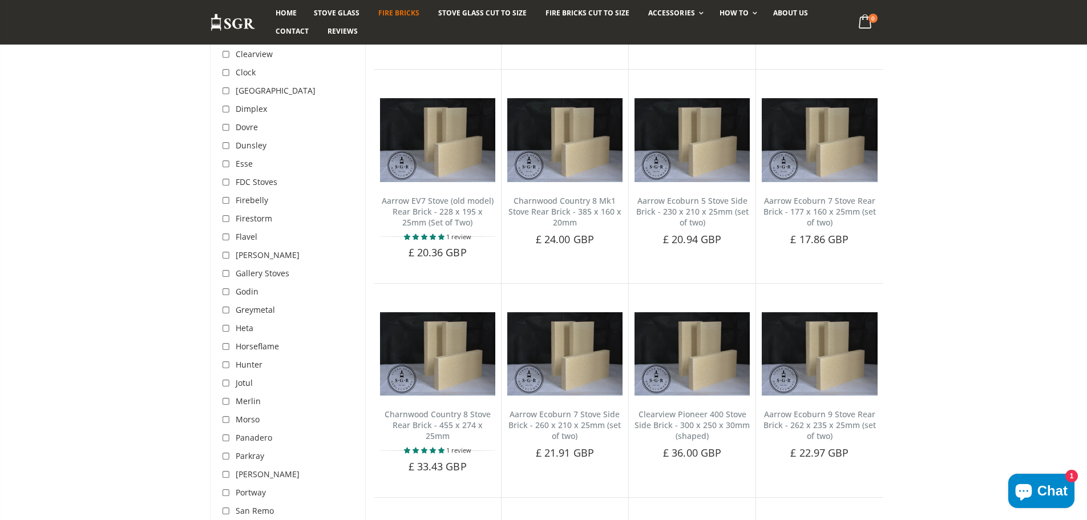
scroll to position [1826, 0]
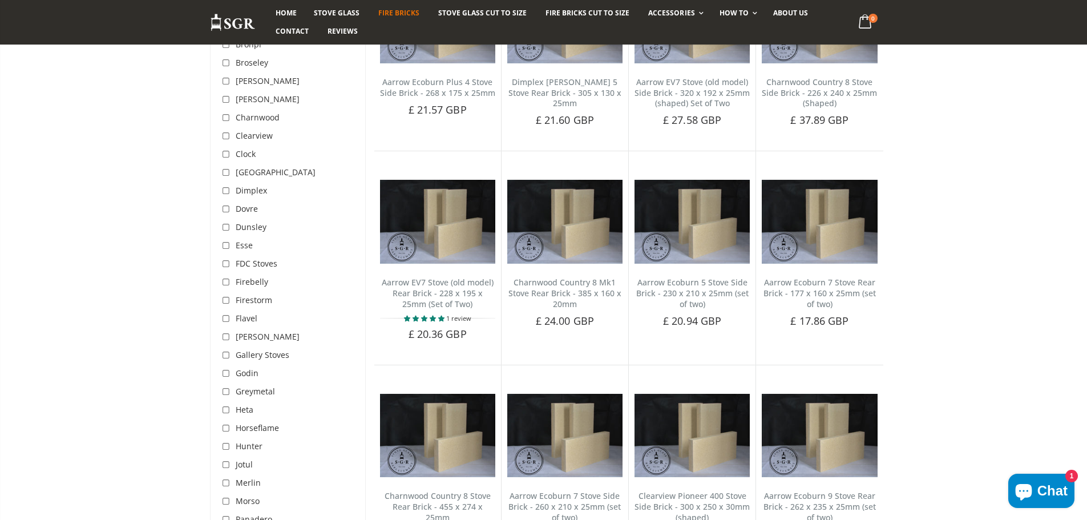
click at [225, 245] on input "checkbox" at bounding box center [227, 245] width 11 height 11
checkbox input "true"
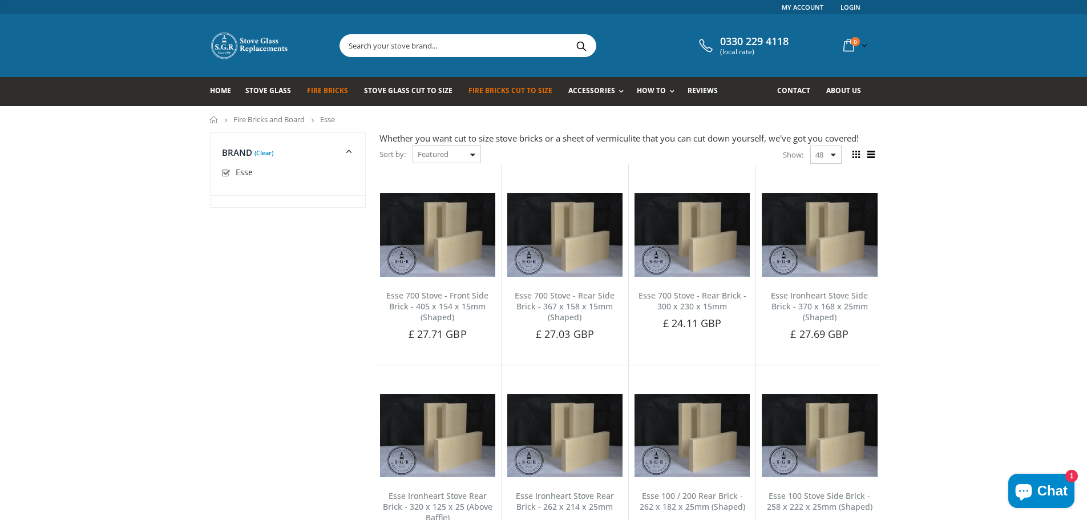
click at [487, 91] on span "Fire Bricks Cut To Size" at bounding box center [511, 91] width 84 height 10
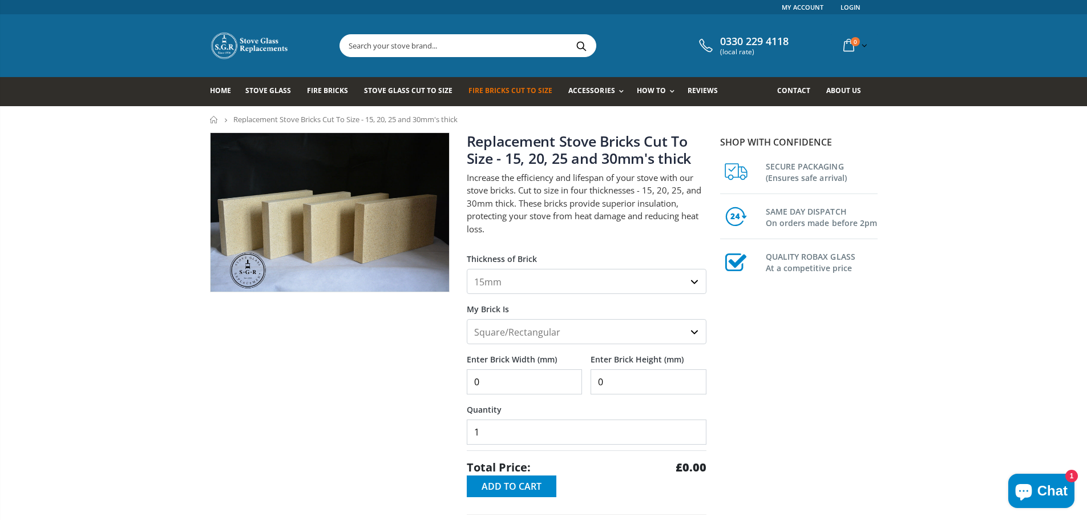
click at [616, 282] on select "15mm 20mm 25mm 30mm" at bounding box center [587, 281] width 240 height 25
select select "30mm"
click at [467, 269] on select "15mm 20mm 25mm 30mm" at bounding box center [587, 281] width 240 height 25
click at [722, 340] on div "Shop with confidence SECURE PACKAGING (Ensures safe arrival) SAME DAY DISPATCH …" at bounding box center [800, 408] width 171 height 552
click at [687, 331] on select "Square/Rectangular Shaped (+£8)" at bounding box center [587, 331] width 240 height 25
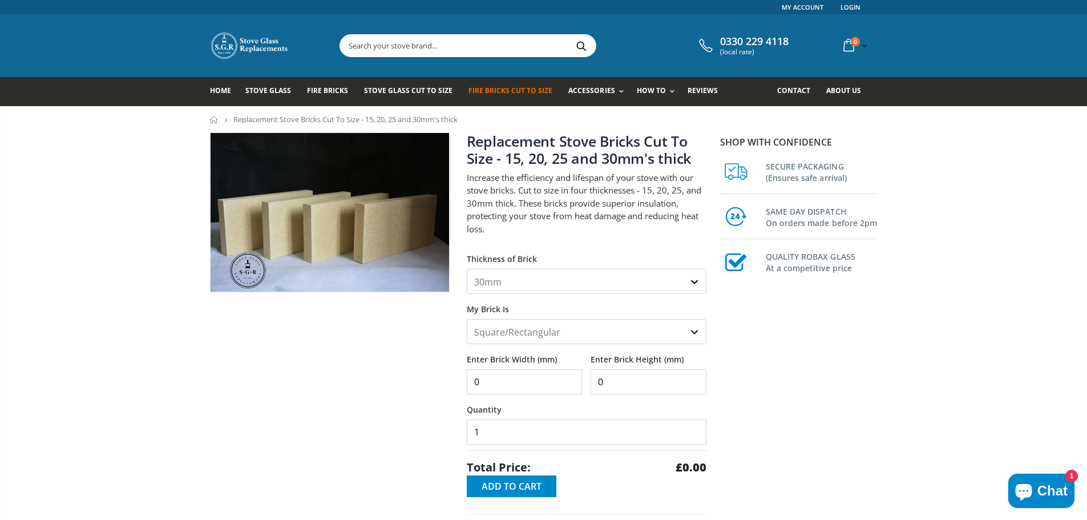
click at [467, 319] on select "Square/Rectangular Shaped (+£8)" at bounding box center [587, 331] width 240 height 25
click at [729, 353] on div "Shop with confidence SECURE PACKAGING (Ensures safe arrival) SAME DAY DISPATCH …" at bounding box center [800, 408] width 171 height 552
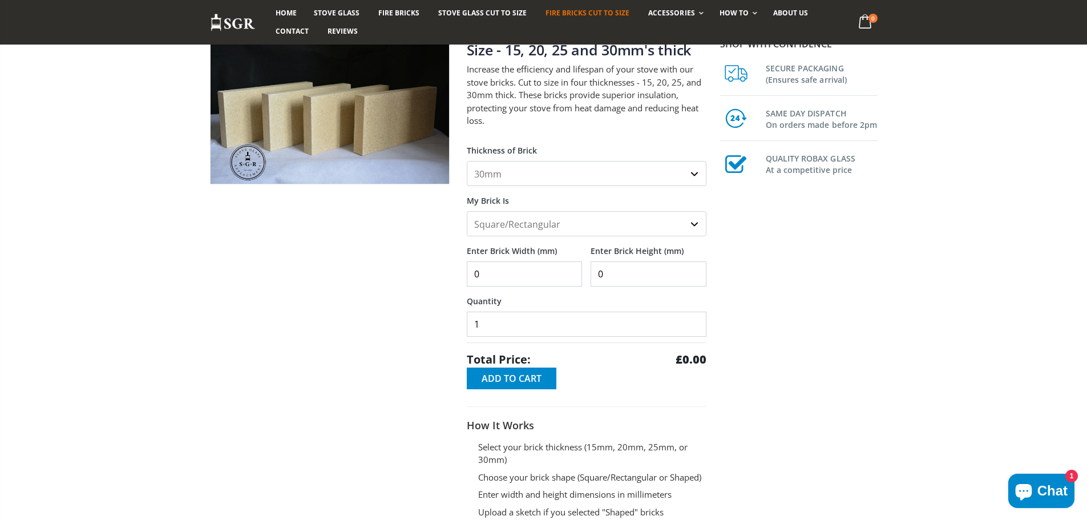
scroll to position [171, 0]
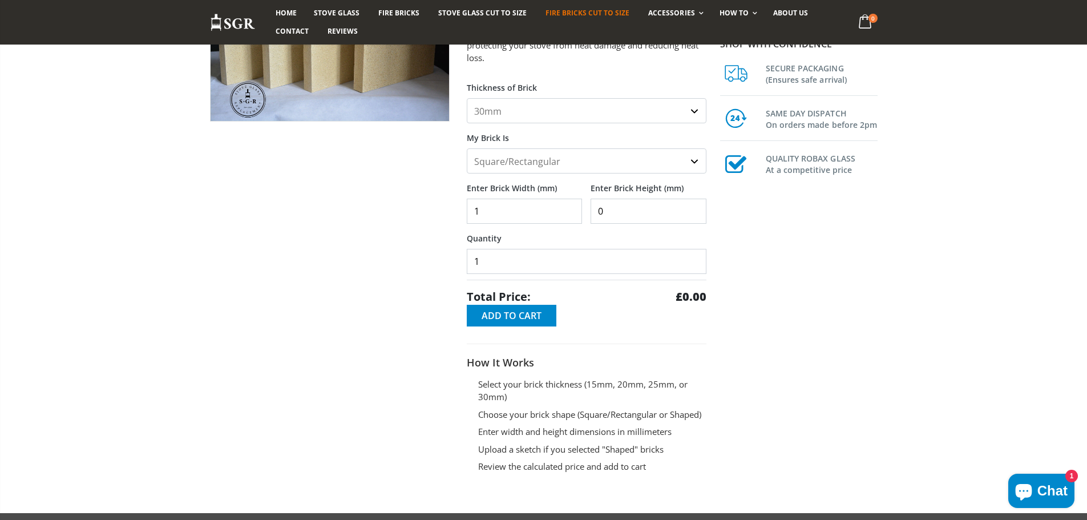
click at [570, 205] on input "1" at bounding box center [525, 211] width 116 height 25
click at [570, 205] on input "2" at bounding box center [525, 211] width 116 height 25
click at [570, 205] on input "3" at bounding box center [525, 211] width 116 height 25
click at [570, 205] on input "30" at bounding box center [525, 211] width 116 height 25
drag, startPoint x: 534, startPoint y: 208, endPoint x: 472, endPoint y: 216, distance: 62.7
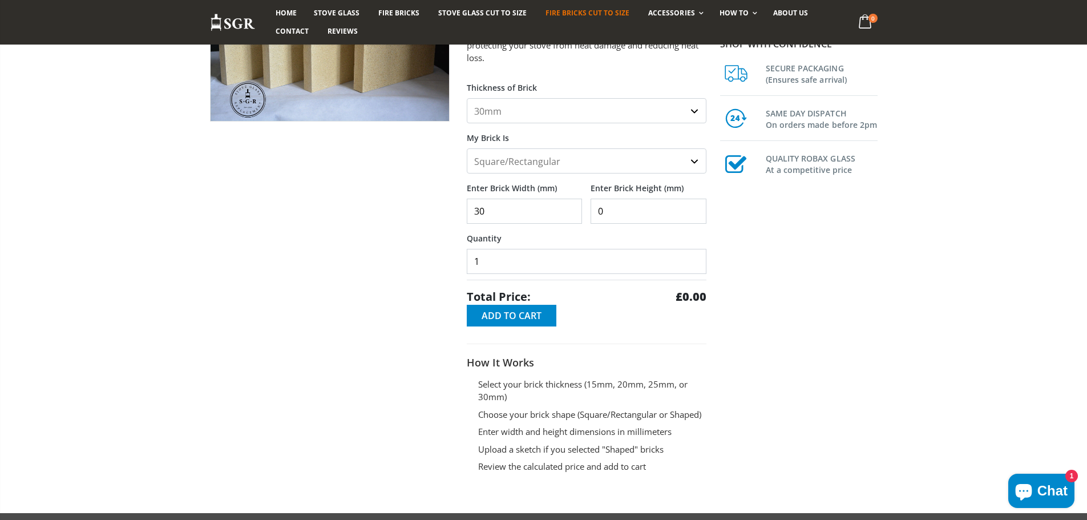
click at [472, 216] on input "30" at bounding box center [525, 211] width 116 height 25
type input "5"
type input "400"
drag, startPoint x: 609, startPoint y: 210, endPoint x: 589, endPoint y: 209, distance: 20.0
click at [589, 209] on div "Enter Brick Width (mm) 400 Enter Brick Height (mm) 0" at bounding box center [587, 198] width 240 height 50
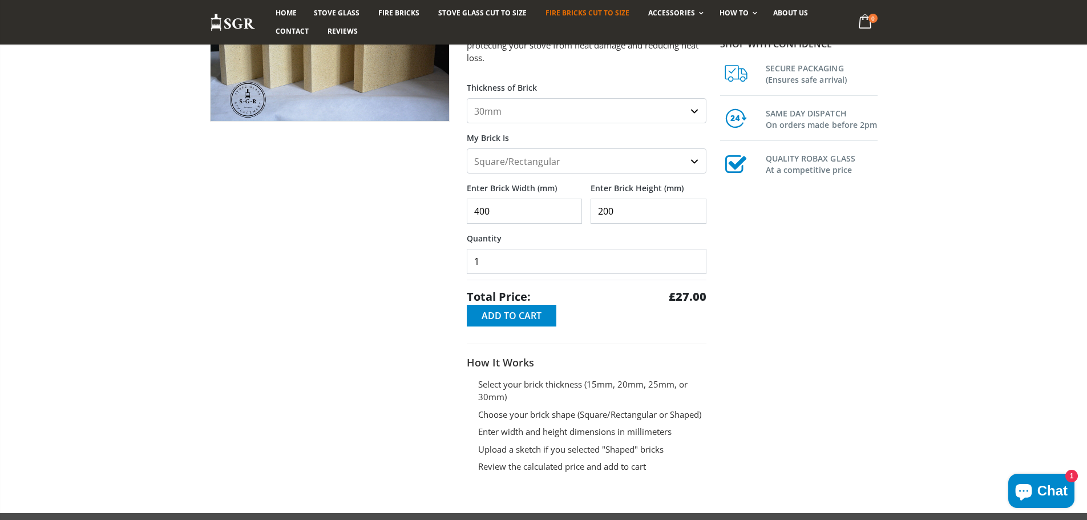
type input "200"
click at [741, 317] on div "Shop with confidence SECURE PACKAGING (Ensures safe arrival) SAME DAY DISPATCH …" at bounding box center [800, 237] width 171 height 552
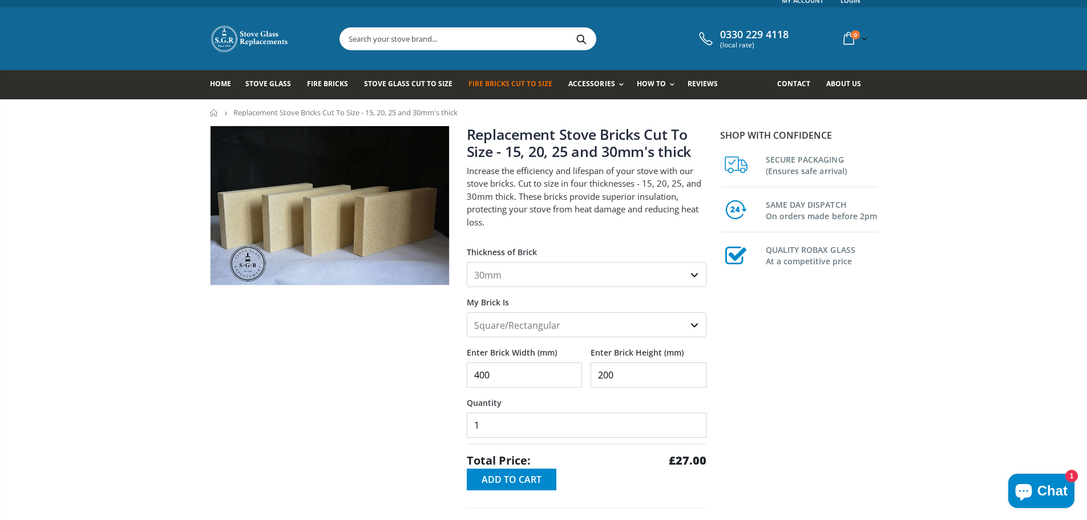
scroll to position [0, 0]
